Goal: Information Seeking & Learning: Learn about a topic

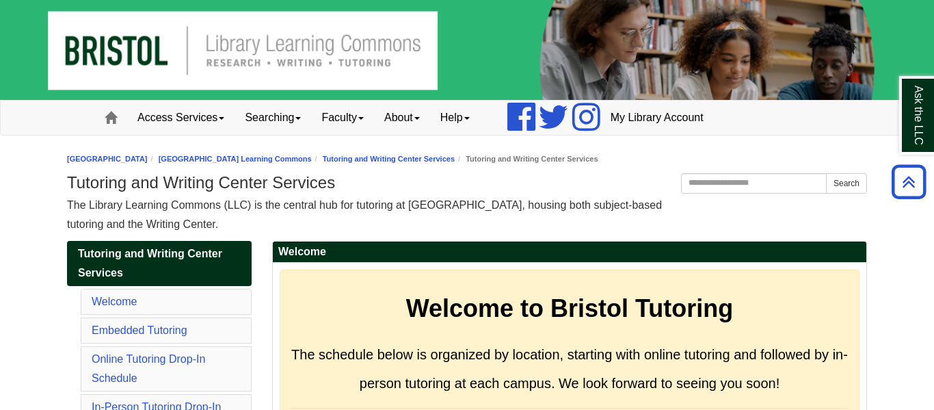
scroll to position [8734, 0]
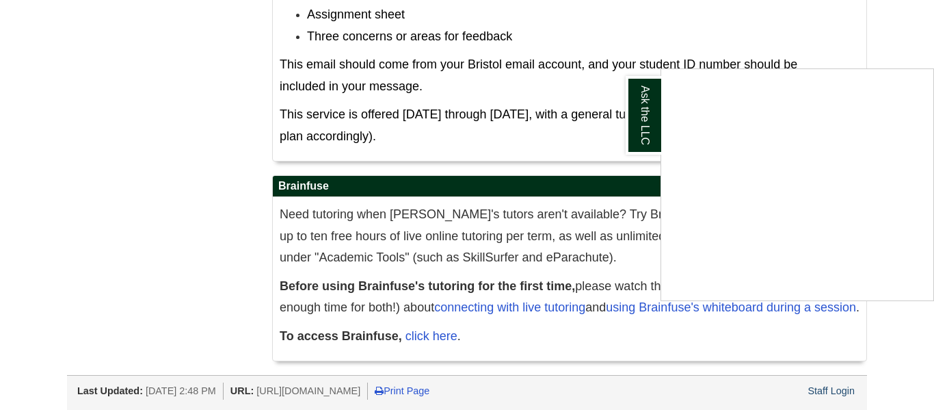
click at [535, 334] on div "Ask the LLC" at bounding box center [467, 205] width 934 height 410
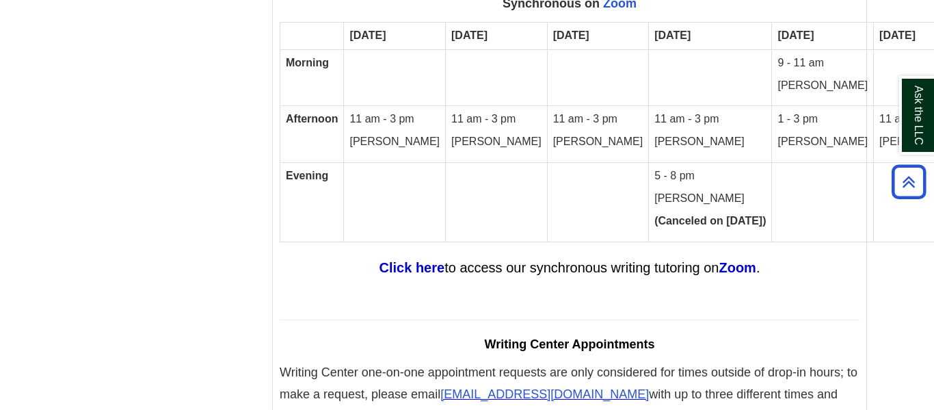
scroll to position [8178, 0]
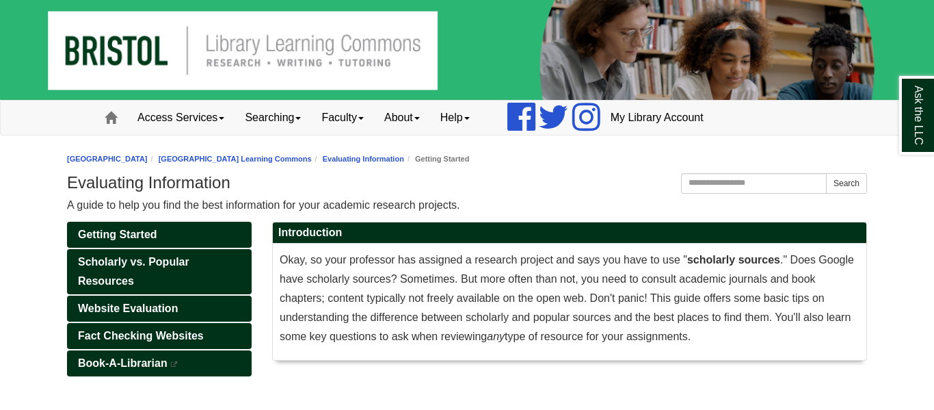
scroll to position [53, 0]
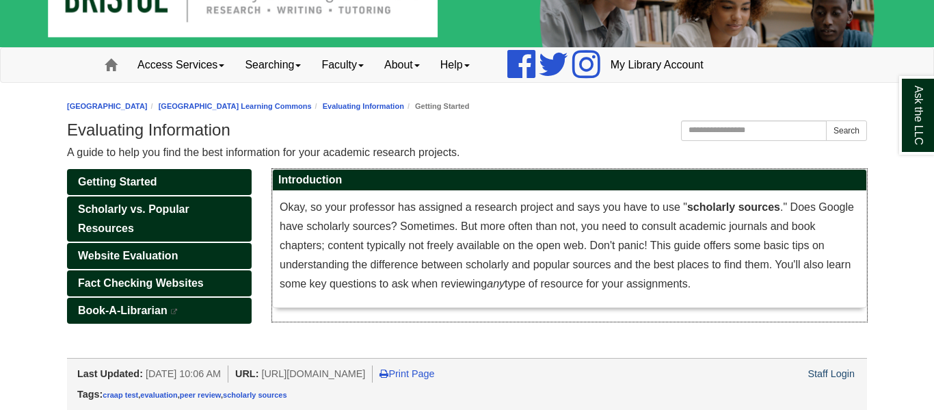
click at [642, 242] on span "Okay, so your professor has assigned a research project and says you have to us…" at bounding box center [567, 245] width 574 height 88
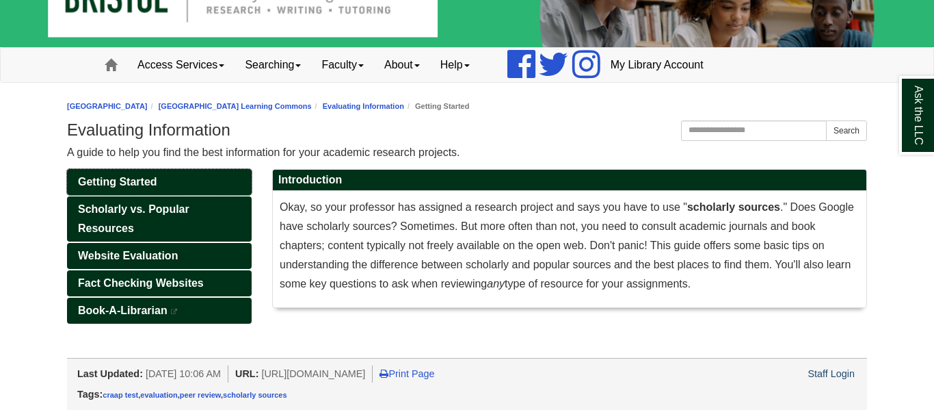
click at [148, 177] on span "Getting Started" at bounding box center [117, 182] width 79 height 12
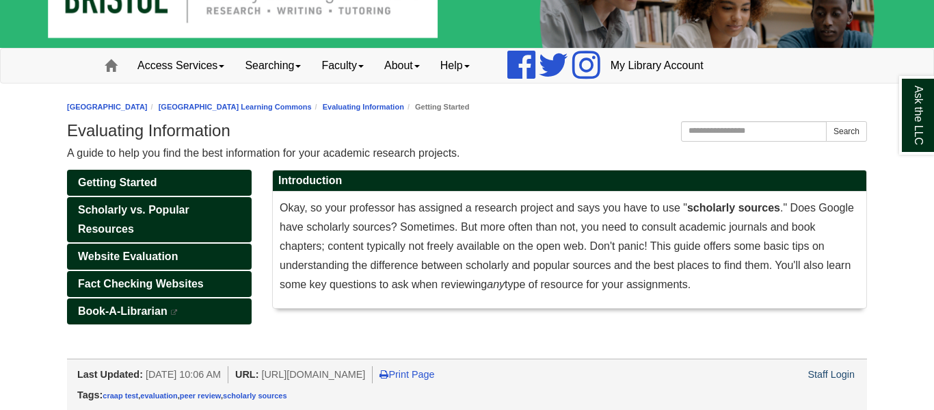
scroll to position [53, 0]
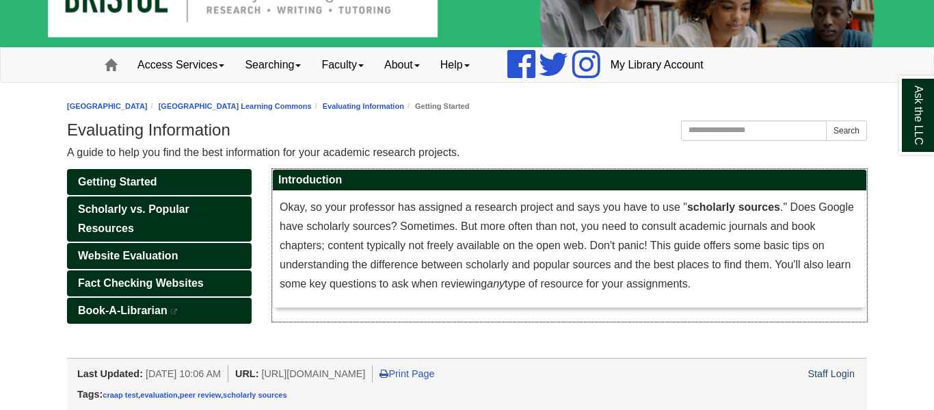
click at [420, 258] on p "Okay, so your professor has assigned a research project and says you have to us…" at bounding box center [570, 246] width 580 height 96
click at [187, 208] on span "Scholarly vs. Popular Resources" at bounding box center [133, 218] width 111 height 31
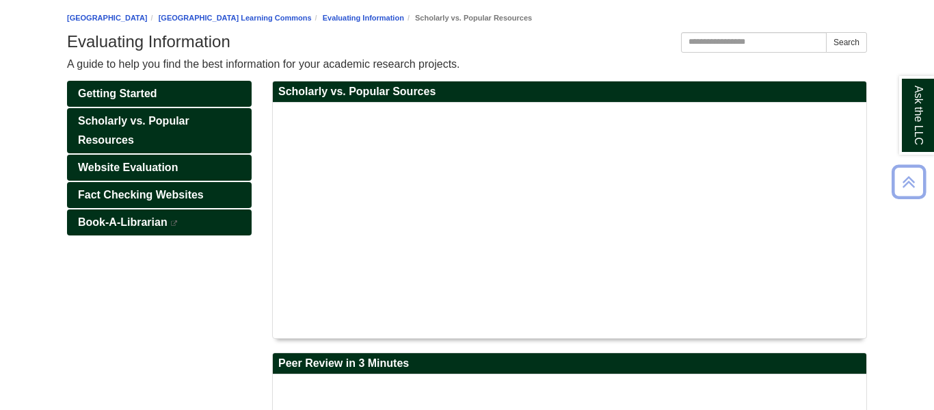
scroll to position [142, 0]
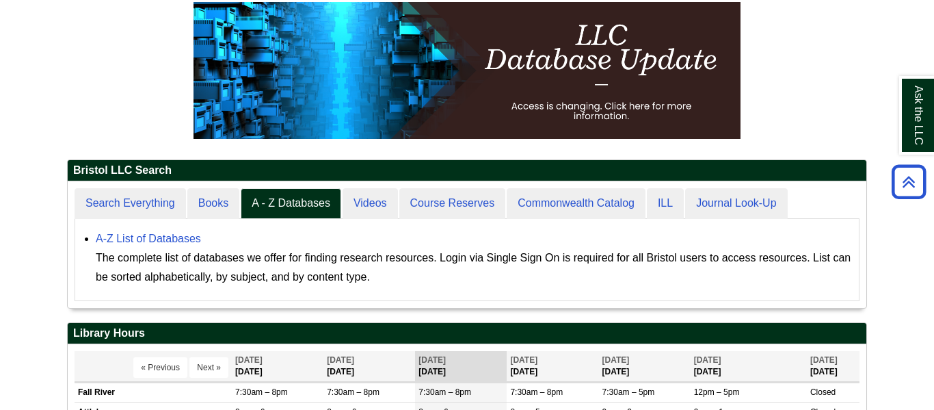
scroll to position [124, 0]
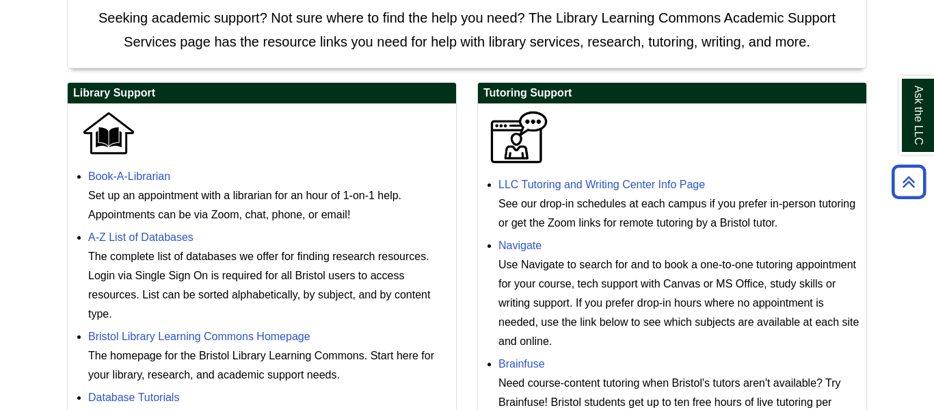
scroll to position [334, 0]
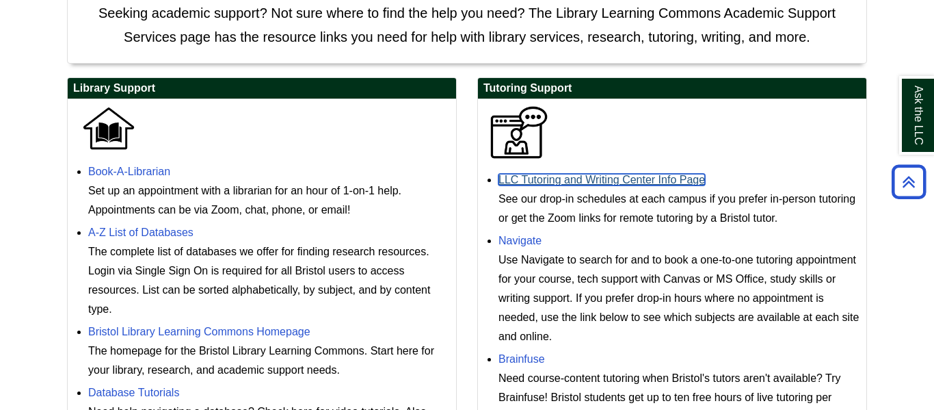
click at [569, 183] on link "LLC Tutoring and Writing Center Info Page" at bounding box center [601, 180] width 206 height 12
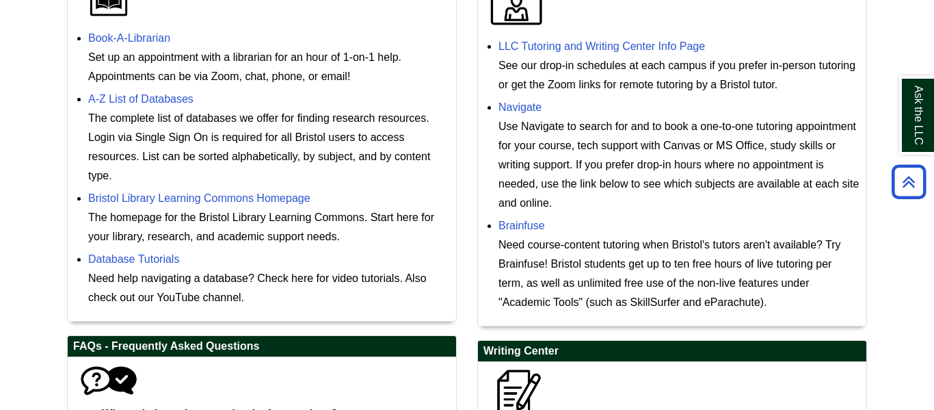
scroll to position [466, 0]
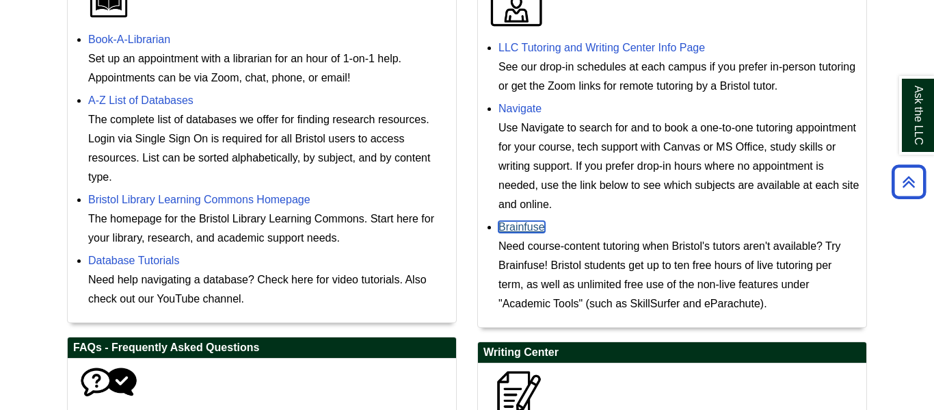
click at [524, 224] on link "Brainfuse" at bounding box center [521, 227] width 46 height 12
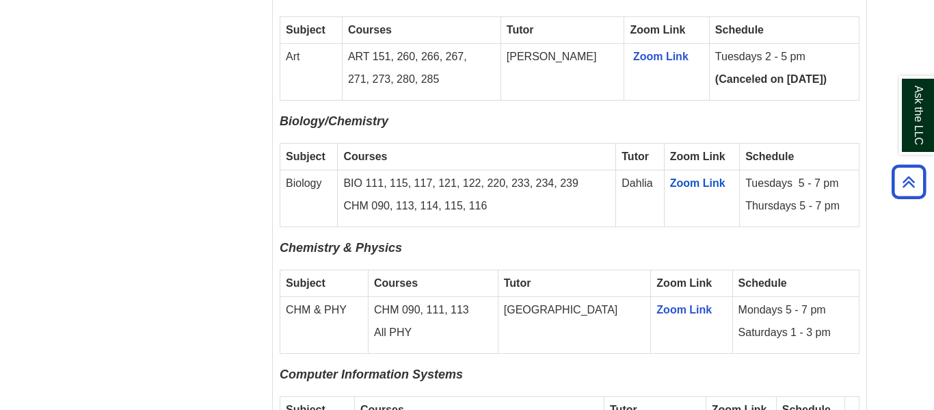
scroll to position [847, 0]
